Goal: Task Accomplishment & Management: Manage account settings

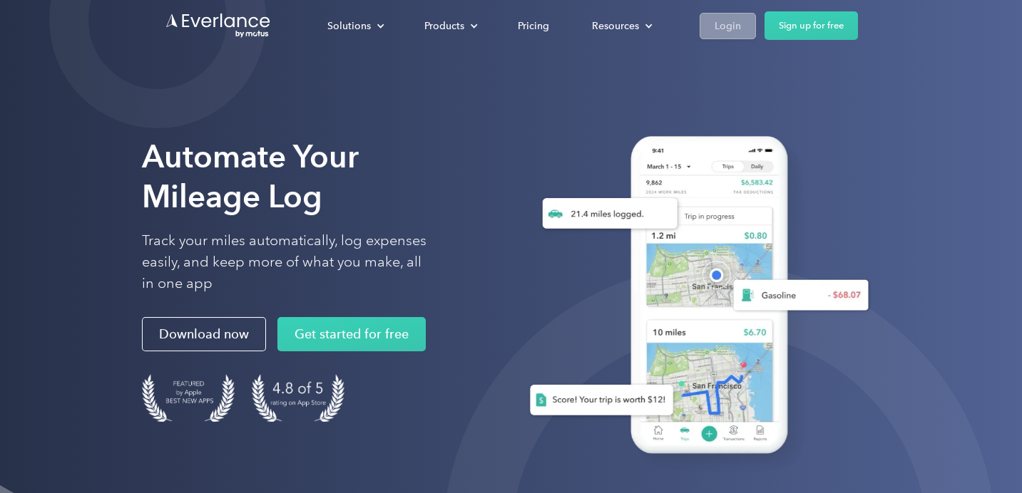
click at [729, 35] on link "Login" at bounding box center [728, 26] width 56 height 26
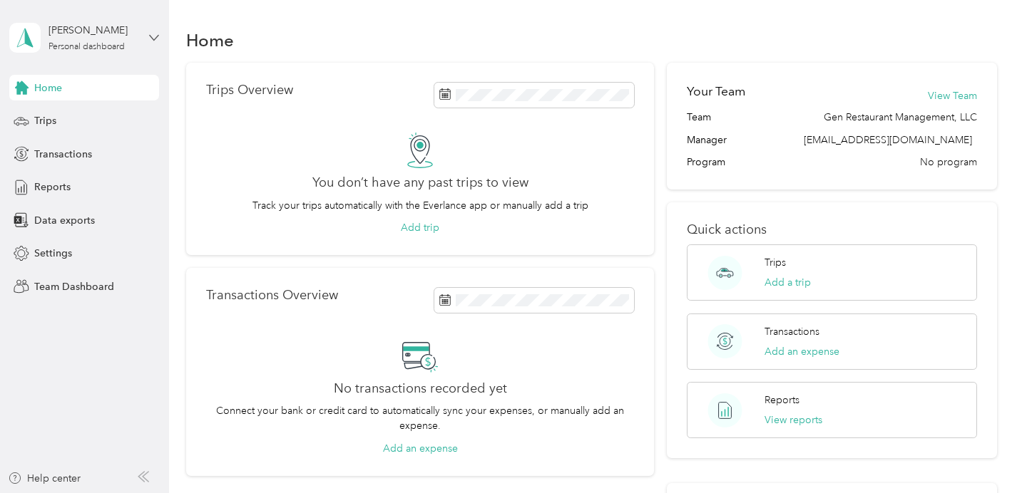
click at [155, 41] on icon at bounding box center [154, 38] width 10 height 10
click at [105, 111] on div "Team dashboard" at bounding box center [160, 114] width 280 height 25
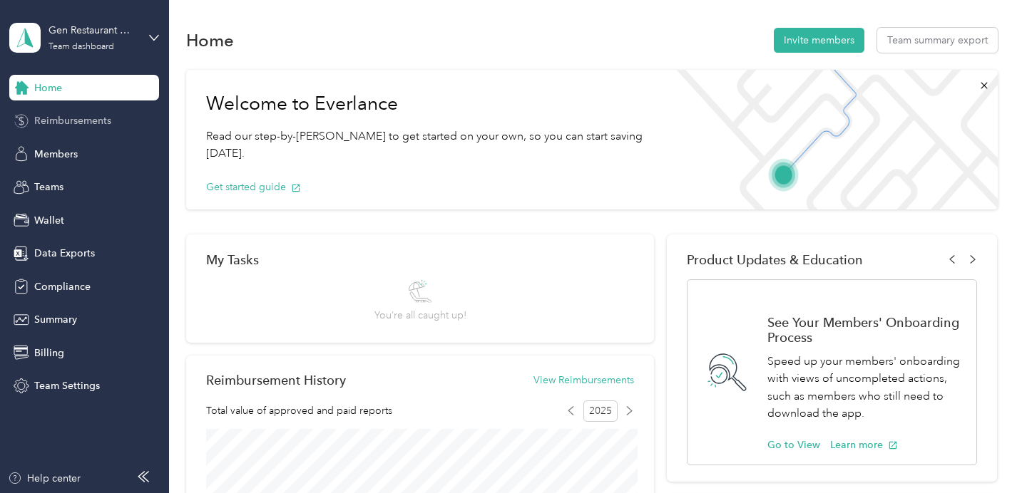
click at [79, 121] on span "Reimbursements" at bounding box center [72, 120] width 77 height 15
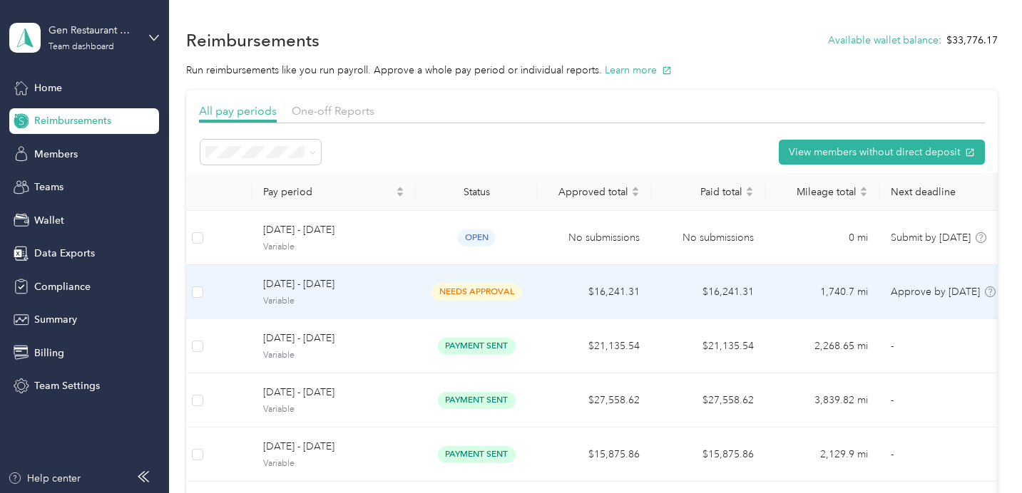
click at [445, 281] on td "needs approval" at bounding box center [476, 292] width 121 height 54
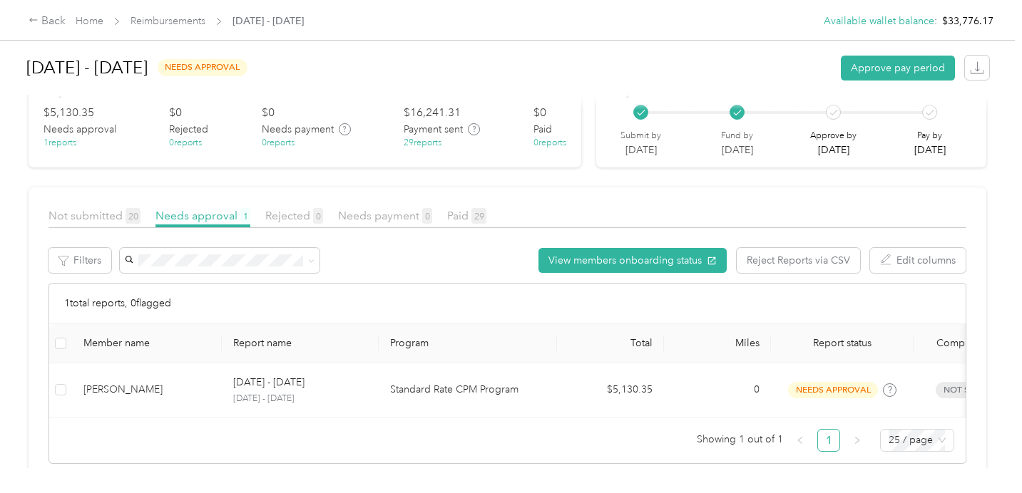
scroll to position [65, 0]
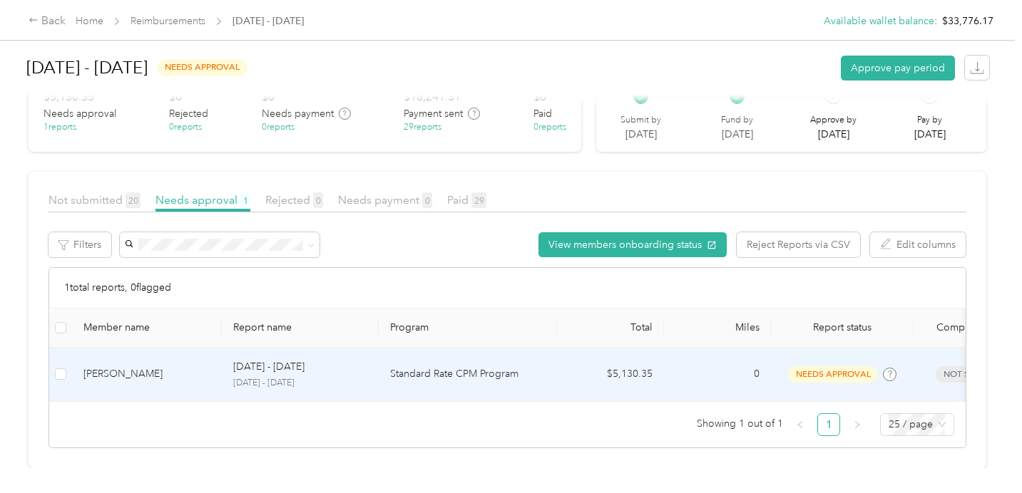
click at [328, 374] on div "Aug 18 - 24, 2025" at bounding box center [300, 367] width 134 height 16
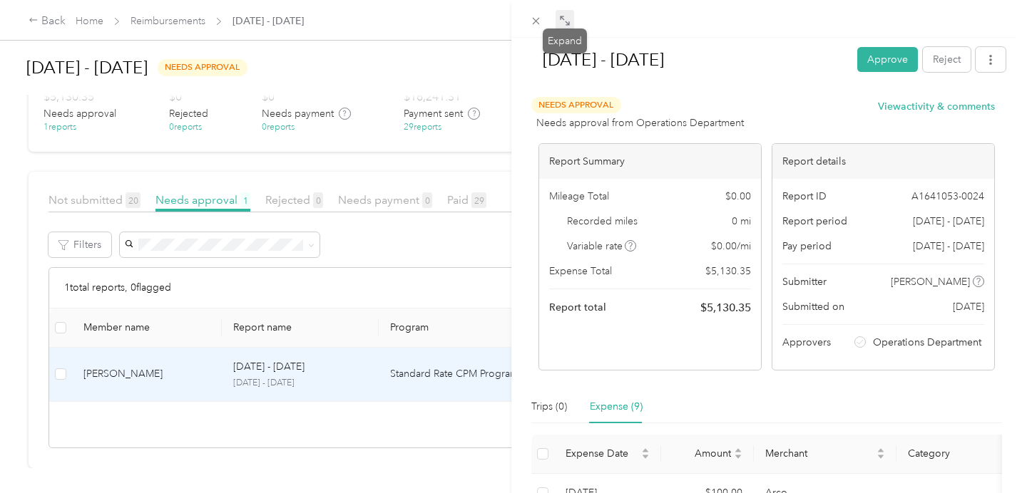
click at [565, 22] on icon at bounding box center [564, 20] width 11 height 11
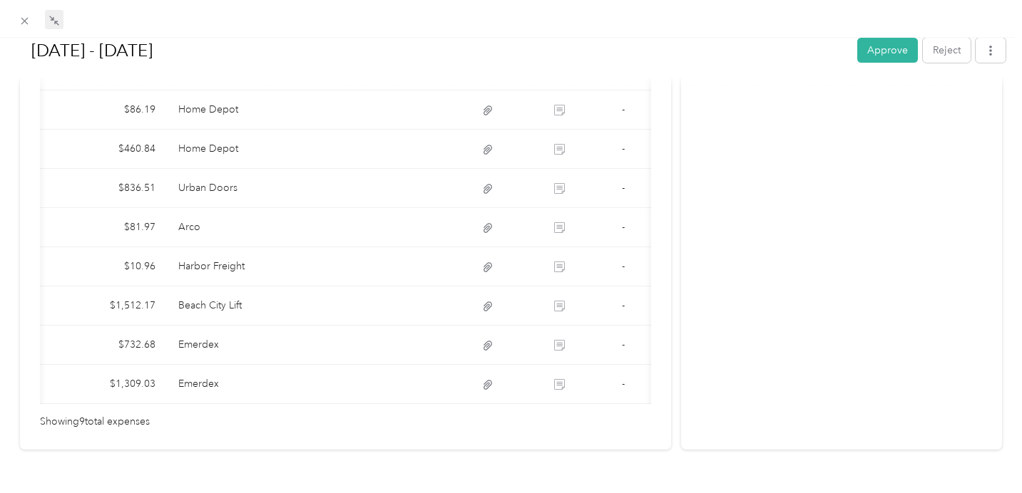
scroll to position [444, 0]
click at [866, 58] on button "Approve" at bounding box center [887, 50] width 61 height 25
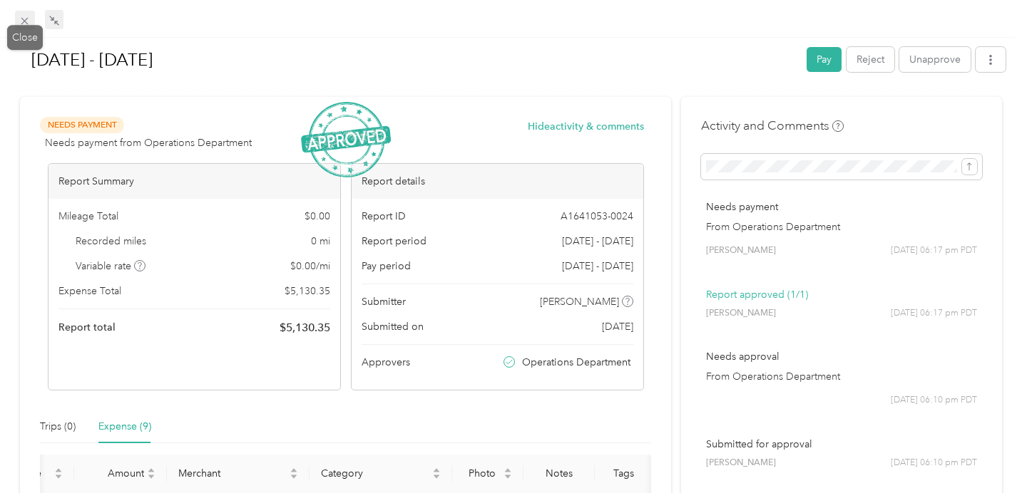
click at [25, 20] on icon at bounding box center [24, 21] width 7 height 7
